Goal: Register for event/course

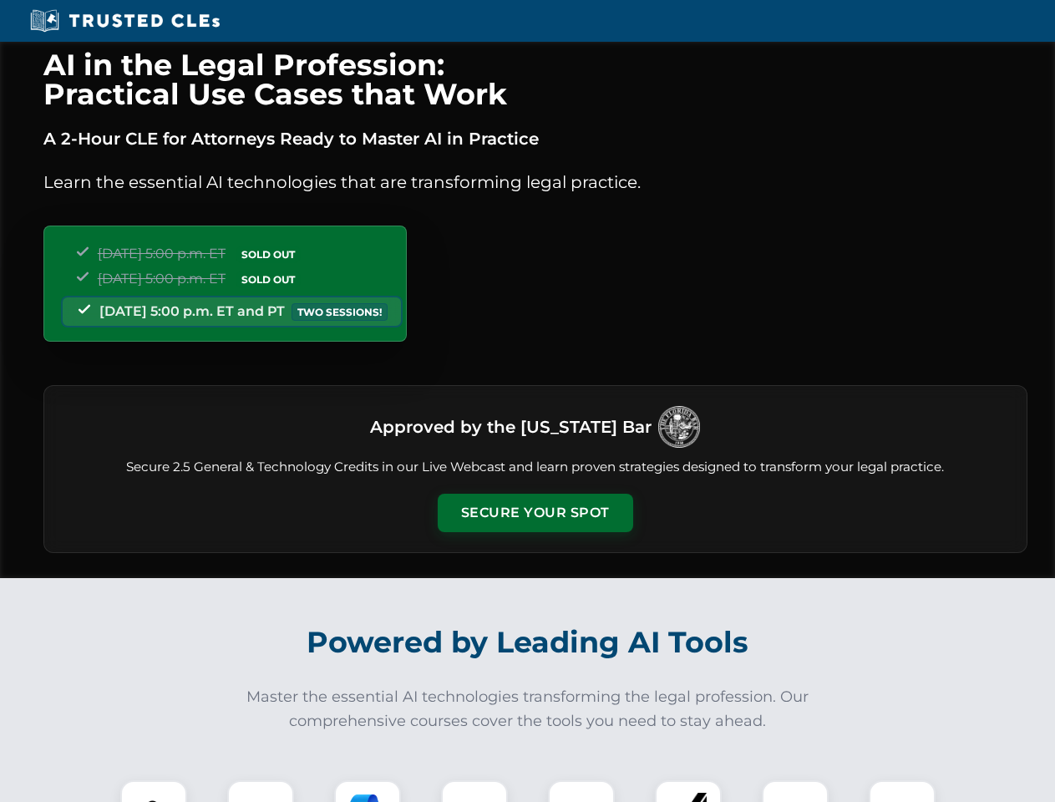
click at [535, 513] on button "Secure Your Spot" at bounding box center [535, 513] width 195 height 38
click at [154, 791] on img at bounding box center [153, 813] width 48 height 48
click at [261, 791] on div at bounding box center [260, 813] width 67 height 67
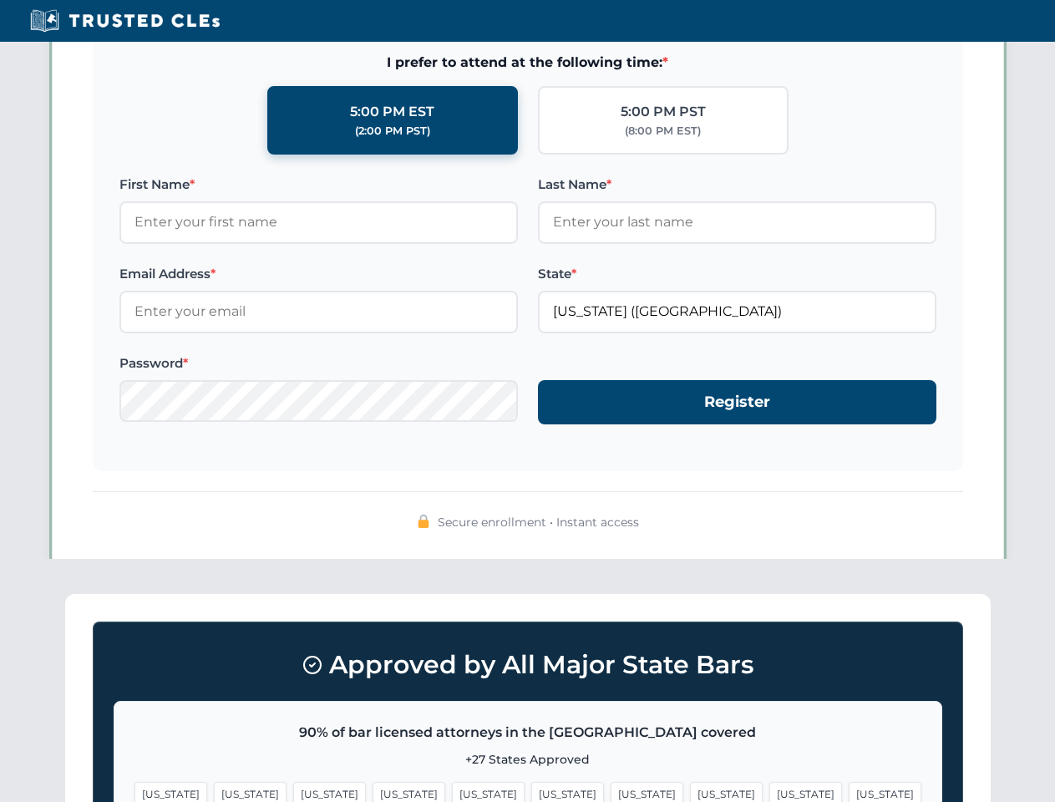
click at [769, 791] on span "[US_STATE]" at bounding box center [805, 794] width 73 height 24
